Goal: Check status: Check status

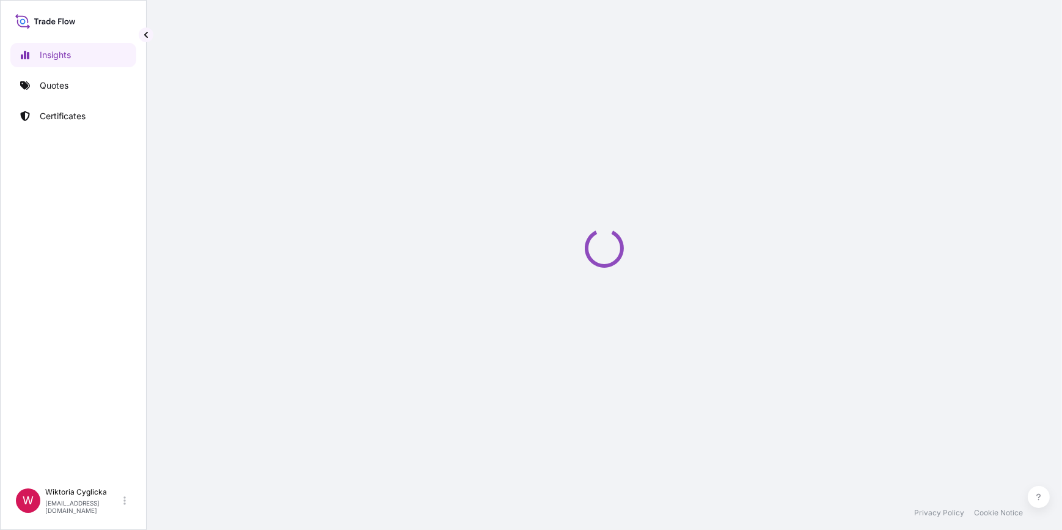
select select "2025"
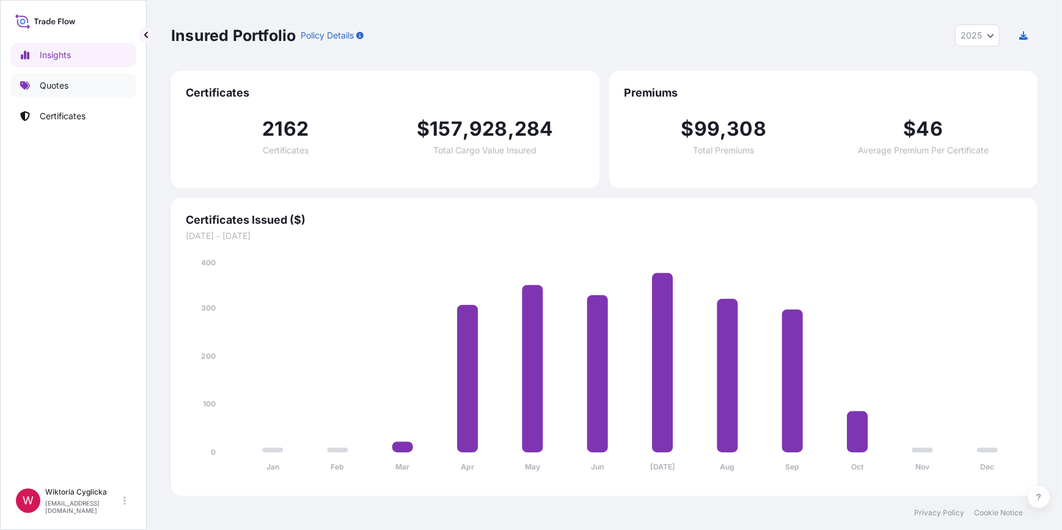
click at [77, 89] on link "Quotes" at bounding box center [73, 85] width 126 height 24
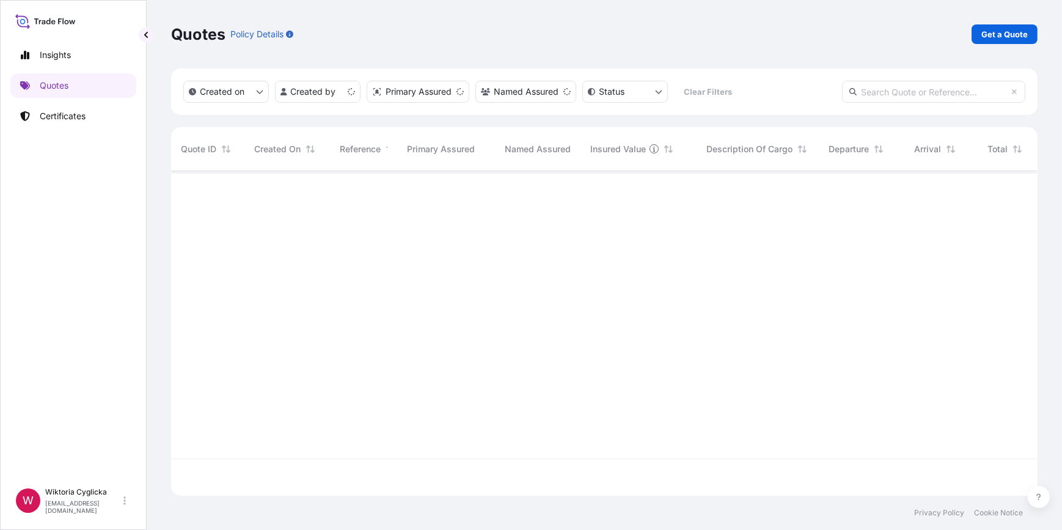
scroll to position [323, 858]
click at [905, 101] on input "text" at bounding box center [933, 92] width 183 height 22
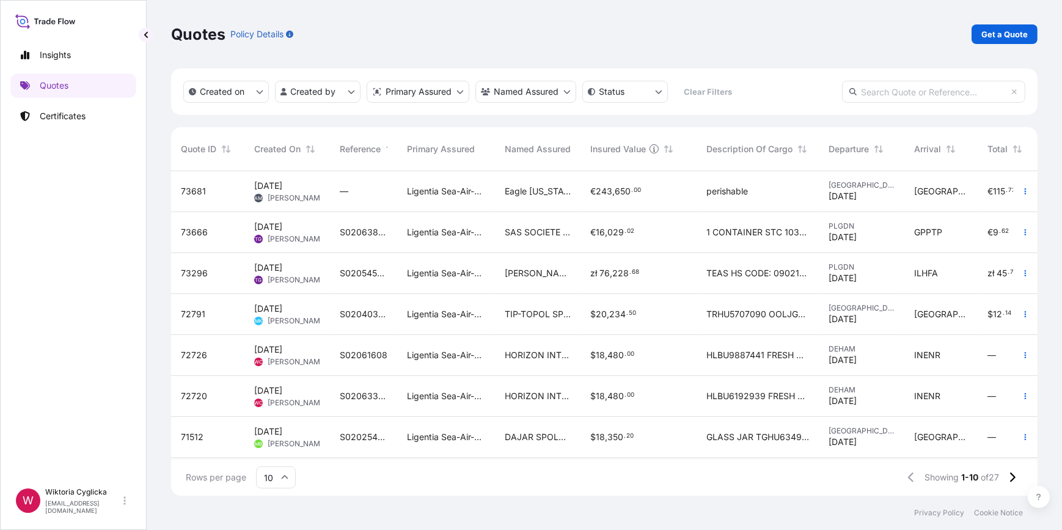
click at [902, 98] on input "text" at bounding box center [933, 92] width 183 height 22
click at [899, 95] on input "text" at bounding box center [933, 92] width 183 height 22
paste input "S02061608"
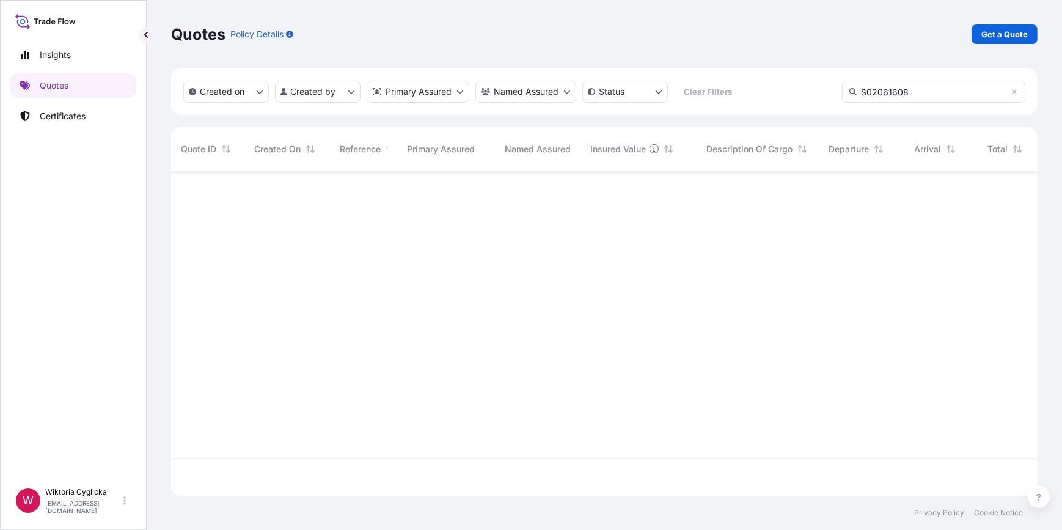
type input "S02061608"
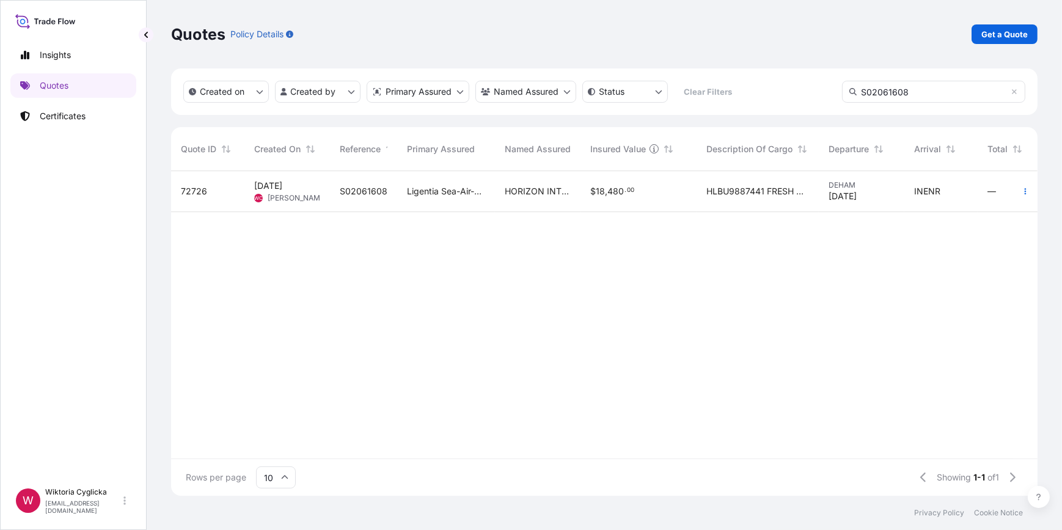
click at [605, 195] on span "$ 18 , 480 . 00" at bounding box center [612, 191] width 44 height 12
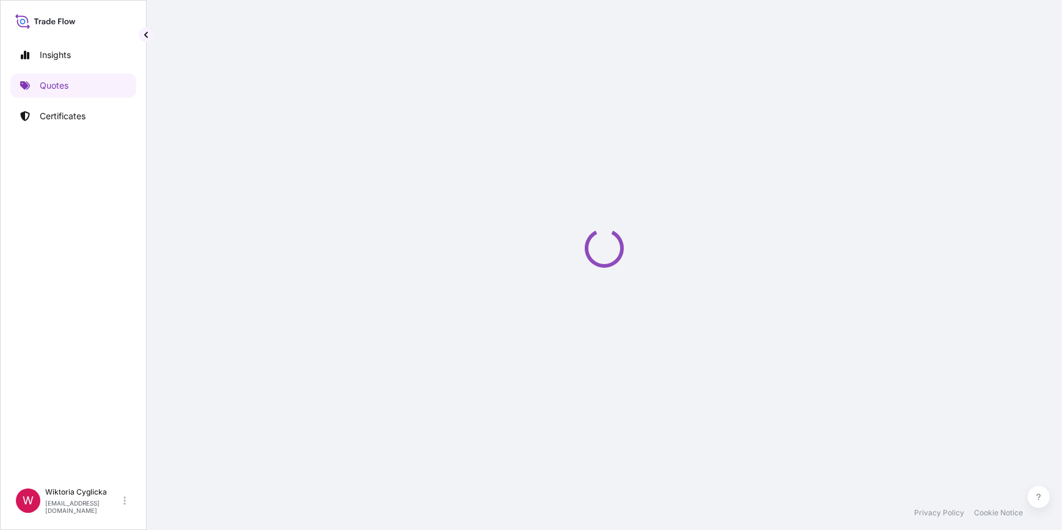
select select "Road / [GEOGRAPHIC_DATA]"
select select "Sea"
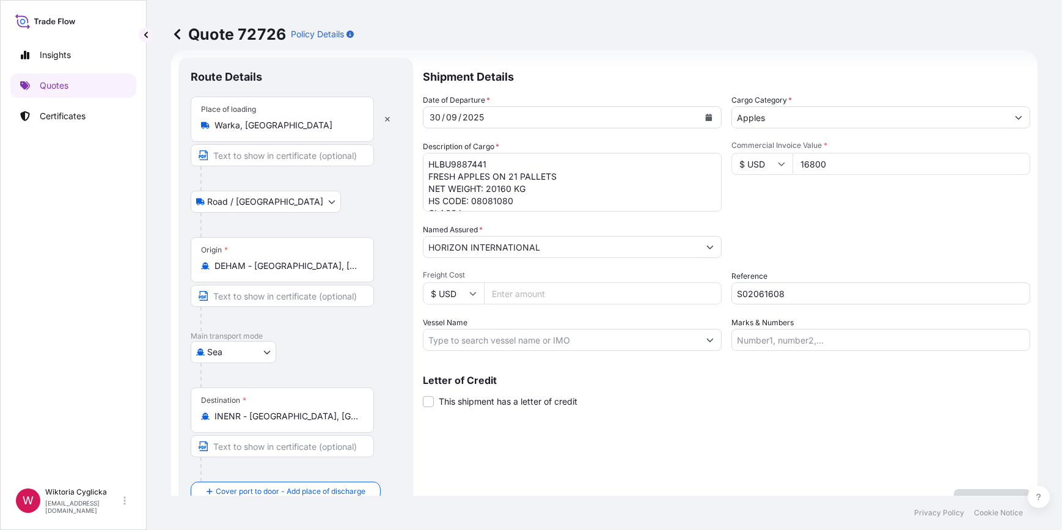
click at [271, 32] on p "Quote 72726" at bounding box center [228, 34] width 115 height 20
click at [271, 34] on p "Quote 72726" at bounding box center [228, 34] width 115 height 20
copy p "72726"
click at [93, 93] on link "Quotes" at bounding box center [73, 85] width 126 height 24
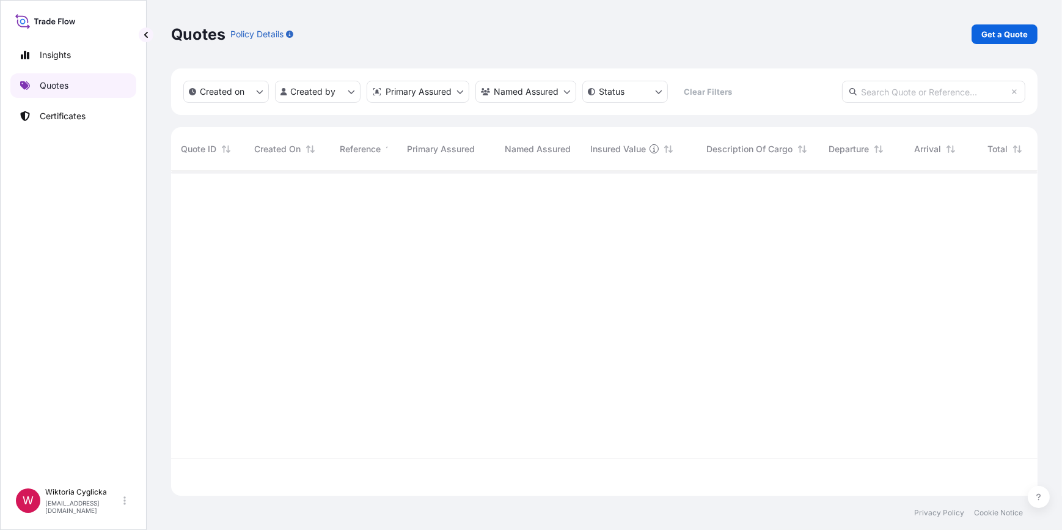
scroll to position [323, 858]
click at [914, 95] on input "text" at bounding box center [933, 92] width 183 height 22
paste input "S02063305"
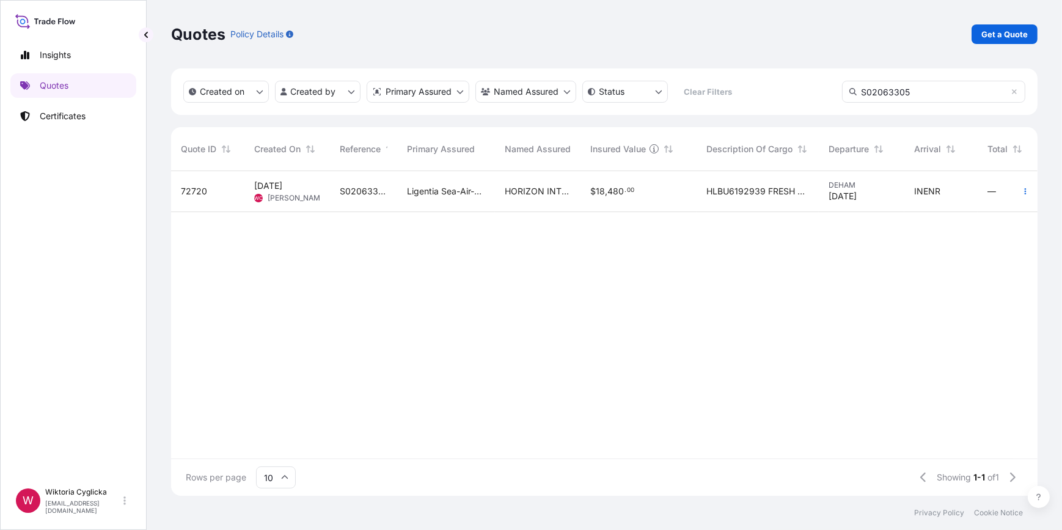
type input "S02063305"
click at [688, 189] on div "$ 18 , 480 . 00" at bounding box center [638, 191] width 116 height 41
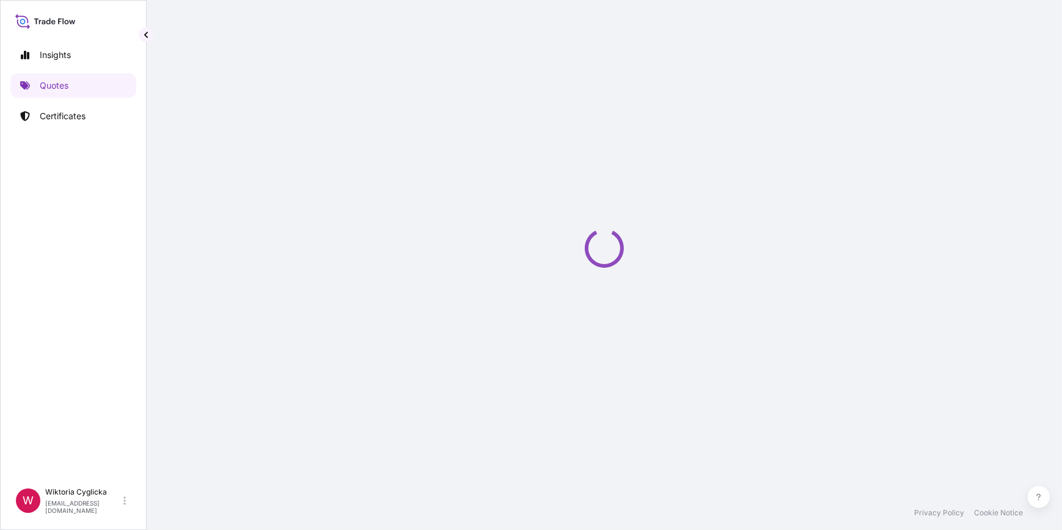
select select "Road / [GEOGRAPHIC_DATA]"
select select "Sea"
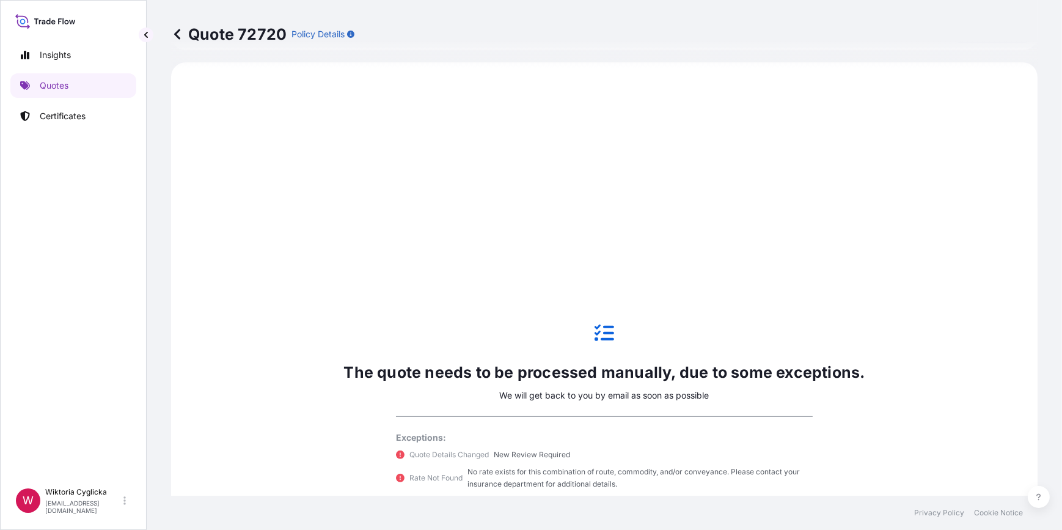
scroll to position [489, 0]
click at [251, 34] on p "Quote 72720" at bounding box center [228, 34] width 115 height 20
copy p "72720"
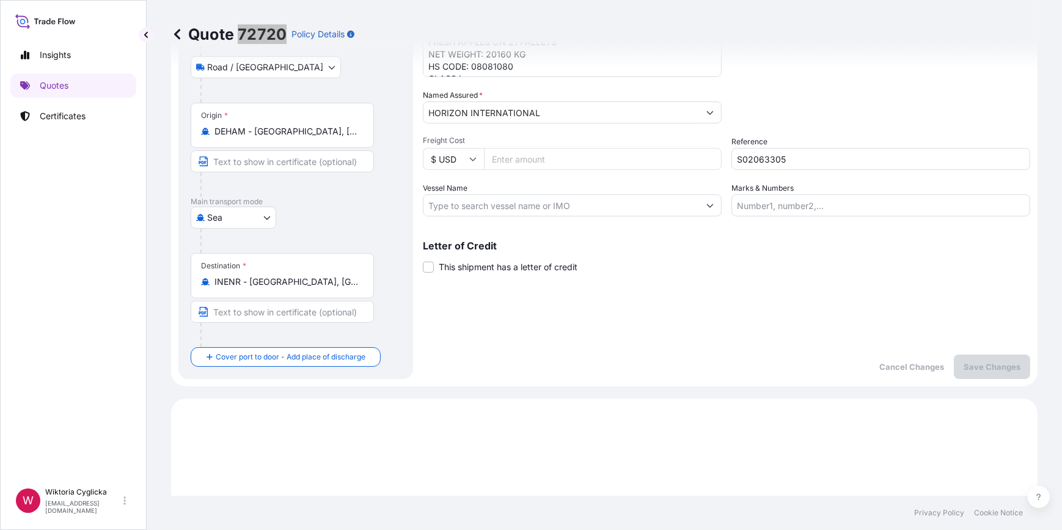
scroll to position [7, 0]
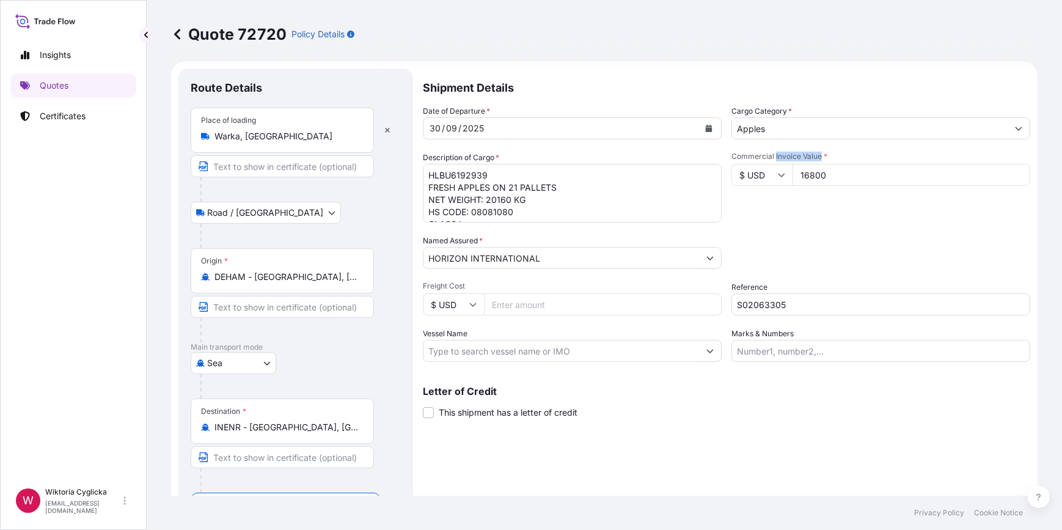
copy span "Invoice Value"
drag, startPoint x: 770, startPoint y: 152, endPoint x: 815, endPoint y: 153, distance: 45.8
click at [815, 153] on span "Commercial Invoice Value *" at bounding box center [880, 156] width 299 height 10
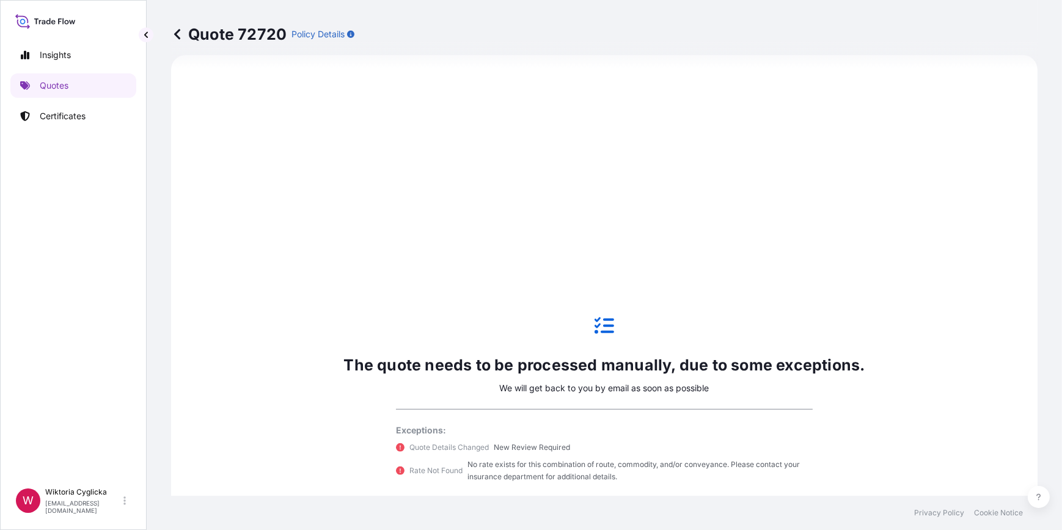
scroll to position [611, 0]
